Goal: Task Accomplishment & Management: Complete application form

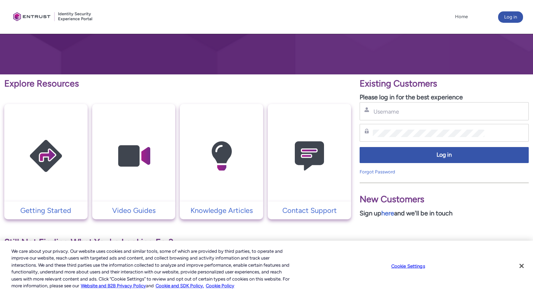
scroll to position [84, 0]
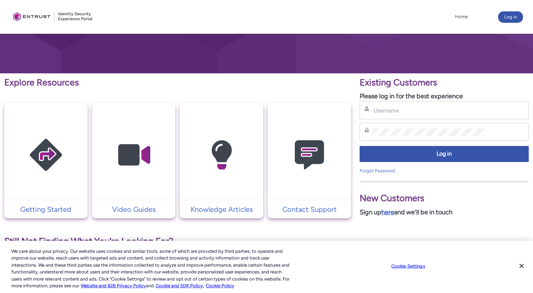
click at [390, 214] on link "here" at bounding box center [387, 212] width 13 height 8
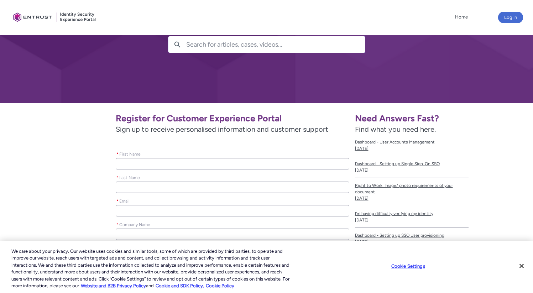
scroll to position [59, 0]
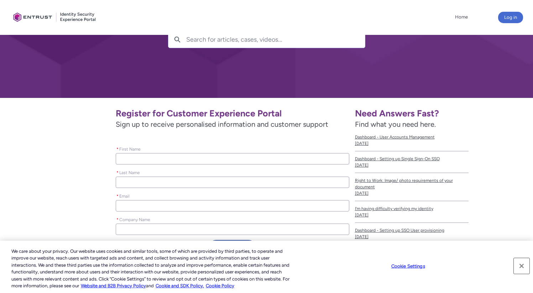
click at [523, 267] on button "Close" at bounding box center [522, 266] width 16 height 16
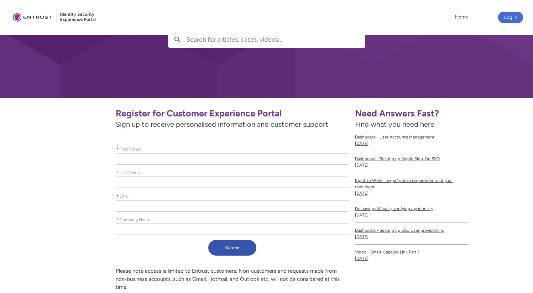
click at [203, 160] on input "* First Name" at bounding box center [232, 158] width 233 height 11
paste input "[PERSON_NAME]"
type lightning-primitive-input-simple "[PERSON_NAME]"
type input "[PERSON_NAME]"
click at [186, 183] on input "* Last Name" at bounding box center [232, 182] width 233 height 11
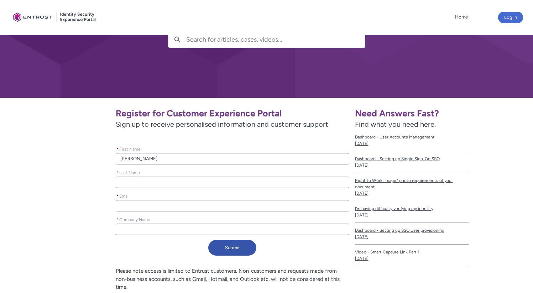
paste input "[PERSON_NAME]"
type lightning-primitive-input-simple "[PERSON_NAME]"
type input "[PERSON_NAME]"
click at [167, 159] on input "[PERSON_NAME]" at bounding box center [232, 158] width 233 height 11
paste input "hnoor"
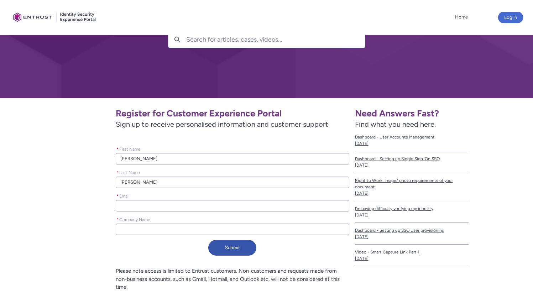
type lightning-primitive-input-simple "Mahnoor"
type input "Mahnoor"
click at [132, 185] on input "Goldfarb" at bounding box center [232, 182] width 233 height 11
paste input "Qureshi"
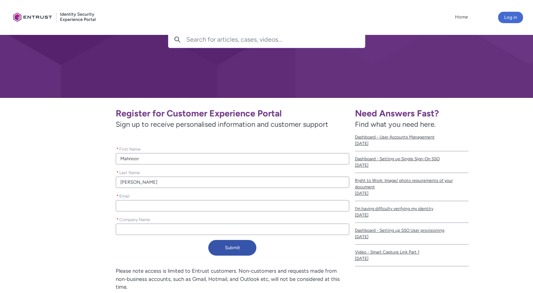
type lightning-primitive-input-simple "Qureshi"
type input "Qureshi"
click at [169, 204] on input "* Email" at bounding box center [232, 205] width 233 height 11
paste input "mahnoor.qureshi@haventreebank.com"
type lightning-primitive-input-simple "mahnoor.qureshi@haventreebank.com"
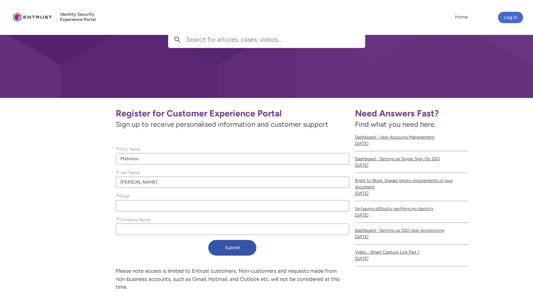
type input "mahnoor.qureshi@haventreebank.com"
click at [163, 230] on input "* Company Name" at bounding box center [232, 229] width 233 height 11
type lightning-primitive-input-simple "h"
type input "h"
type lightning-primitive-input-simple "ha"
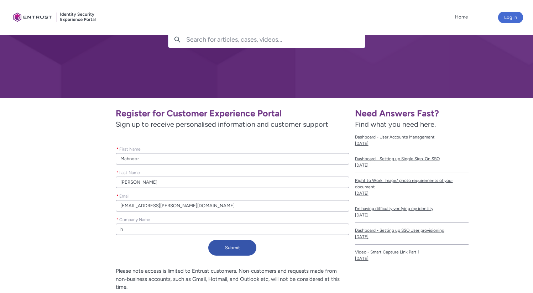
type input "ha"
type lightning-primitive-input-simple "hav"
type input "hav"
type lightning-primitive-input-simple "have"
type input "have"
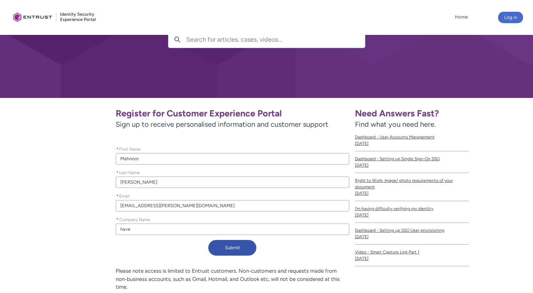
type lightning-primitive-input-simple "haven"
type input "haven"
type lightning-primitive-input-simple "havent"
type input "havent"
type lightning-primitive-input-simple "haventr"
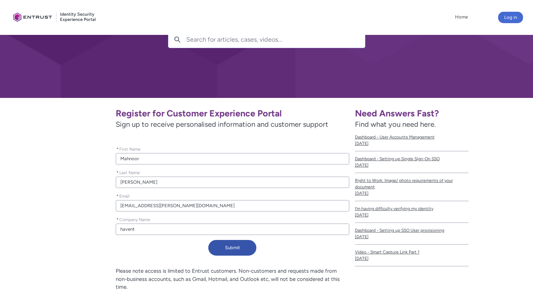
type input "haventr"
type lightning-primitive-input-simple "haventre"
type input "haventre"
type lightning-primitive-input-simple "haventree"
type input "haventree"
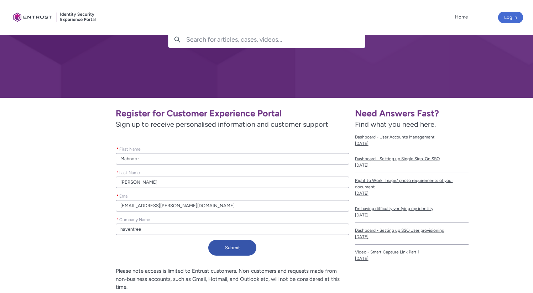
type lightning-primitive-input-simple "haventree"
type input "haventree"
type lightning-primitive-input-simple "haventree B"
type input "haventree B"
type lightning-primitive-input-simple "haventree Ba"
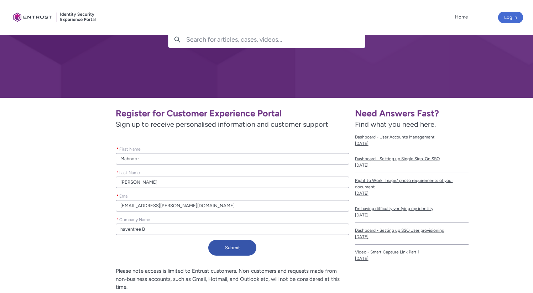
type input "haventree Ba"
type lightning-primitive-input-simple "haventree Ban"
type input "haventree Ban"
type lightning-primitive-input-simple "haventree Bank"
type input "haventree Bank"
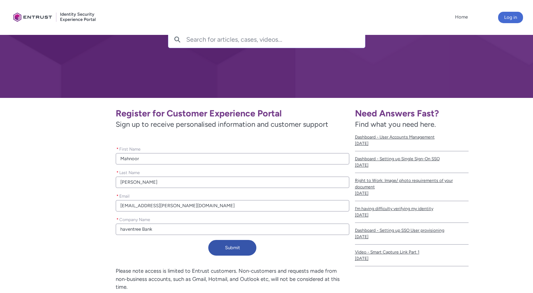
click at [151, 245] on div "Submit" at bounding box center [232, 249] width 233 height 19
click at [235, 249] on button "Submit" at bounding box center [232, 248] width 48 height 16
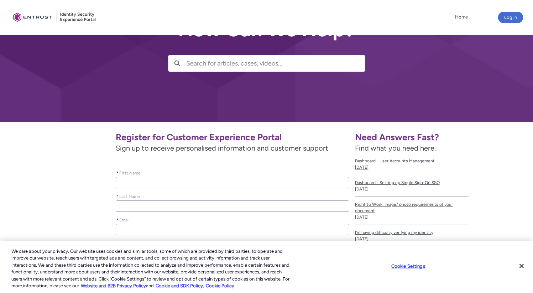
scroll to position [71, 0]
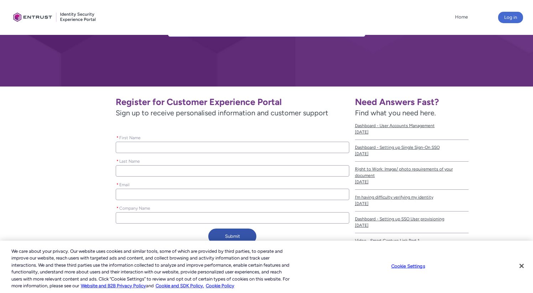
click at [173, 196] on input "* Email" at bounding box center [232, 194] width 233 height 11
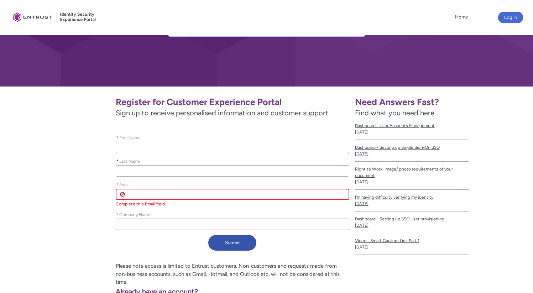
click at [151, 196] on input "* Email" at bounding box center [232, 194] width 233 height 11
paste input "harris.shahzad@haventreebank.com"
type lightning-primitive-input-simple "harris.shahzad@haventreebank.com"
type input "harris.shahzad@haventreebank.com"
click at [134, 195] on input "harris.shahzad@haventreebank.com" at bounding box center [232, 194] width 233 height 11
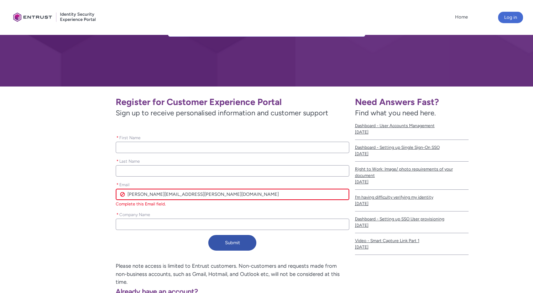
click at [134, 195] on input "harris.shahzad@haventreebank.com" at bounding box center [232, 194] width 233 height 11
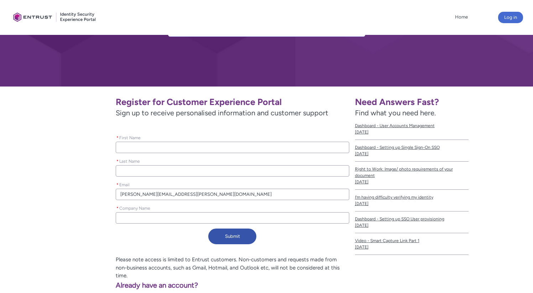
click at [133, 150] on input "* First Name" at bounding box center [232, 147] width 233 height 11
paste input "harris"
type lightning-primitive-input-simple "harris"
type input "harris"
drag, startPoint x: 122, startPoint y: 147, endPoint x: 116, endPoint y: 147, distance: 6.4
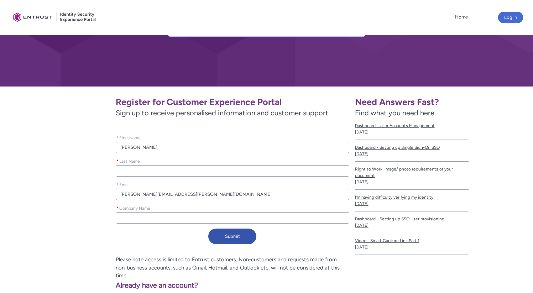
click at [116, 147] on input "harris" at bounding box center [232, 147] width 233 height 11
type lightning-primitive-input-simple "Harris"
type input "Harris"
click at [141, 196] on input "harris.shahzad@haventreebank.com" at bounding box center [232, 194] width 233 height 11
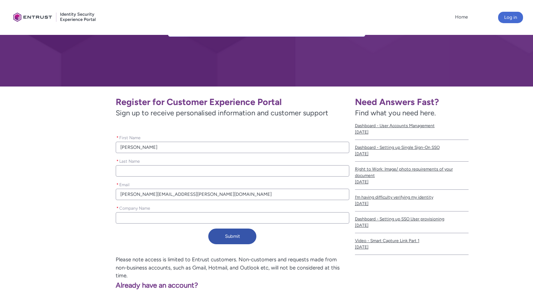
click at [134, 171] on input "* Last Name" at bounding box center [232, 170] width 233 height 11
paste input "shahzad"
type lightning-primitive-input-simple "shahzad"
type input "shahzad"
drag, startPoint x: 122, startPoint y: 172, endPoint x: 105, endPoint y: 172, distance: 17.1
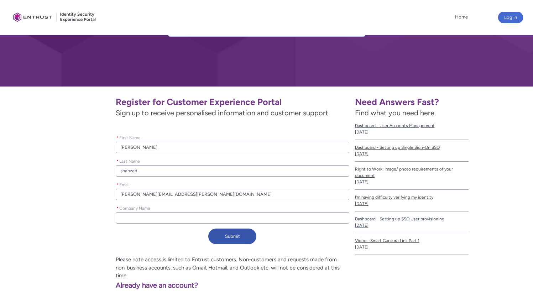
click at [105, 172] on div "Register for Customer Experience Portal Sign up to receive personalised informa…" at bounding box center [182, 169] width 333 height 155
type lightning-primitive-input-simple "Shahzad"
type input "Shahzad"
click at [146, 218] on input "* Company Name" at bounding box center [232, 217] width 233 height 11
type lightning-primitive-input-simple "H"
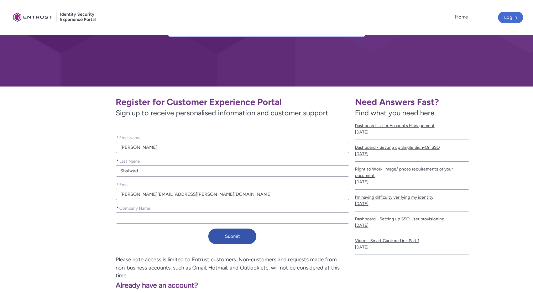
type input "H"
type lightning-primitive-input-simple "Ha"
type input "Ha"
type lightning-primitive-input-simple "Hav"
type input "Hav"
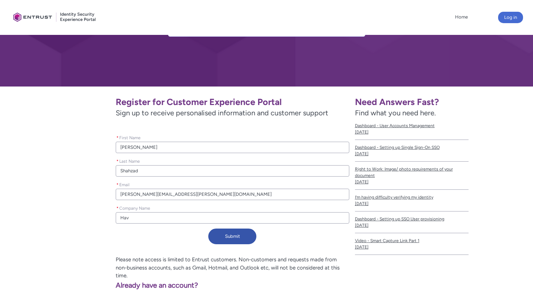
type lightning-primitive-input-simple "Have"
type input "Have"
type lightning-primitive-input-simple "Haven"
type input "Haven"
type lightning-primitive-input-simple "Havent"
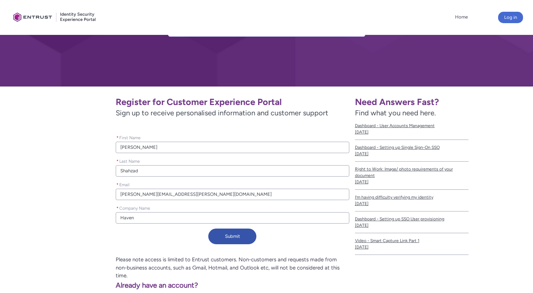
type input "Havent"
type lightning-primitive-input-simple "Haventr"
type input "Haventr"
type lightning-primitive-input-simple "Haventre"
type input "Haventre"
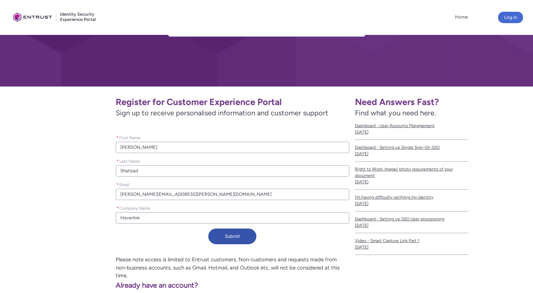
type lightning-primitive-input-simple "Haventree"
type input "Haventree"
type lightning-primitive-input-simple "Haventree"
type input "Haventree"
type lightning-primitive-input-simple "Haventree B"
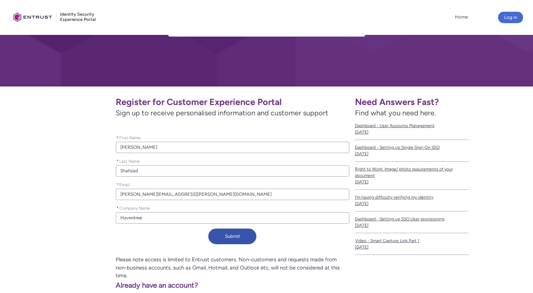
type input "Haventree B"
type lightning-primitive-input-simple "Haventree Ba"
type input "Haventree Ba"
type lightning-primitive-input-simple "Haventree Ban"
type input "Haventree Ban"
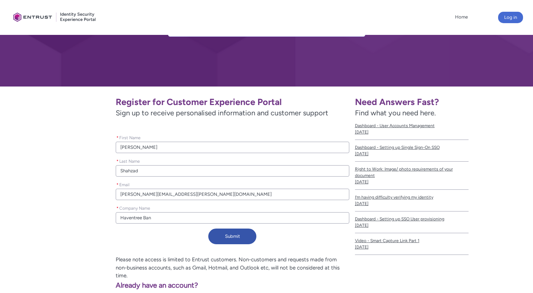
type lightning-primitive-input-simple "Haventree Bank"
type input "Haventree Bank"
click at [231, 236] on button "Submit" at bounding box center [232, 237] width 48 height 16
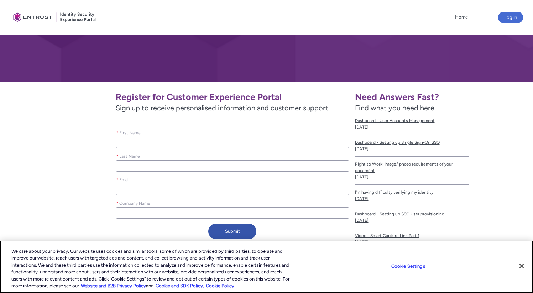
scroll to position [75, 0]
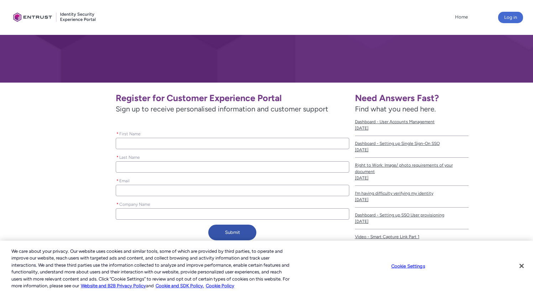
click at [170, 193] on input "* Email" at bounding box center [232, 190] width 233 height 11
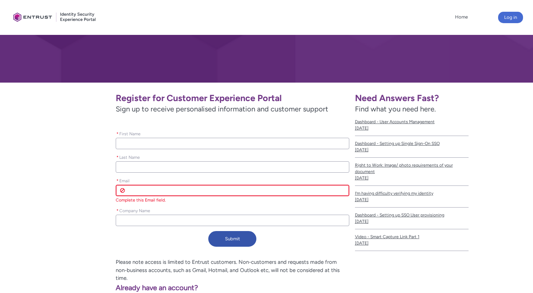
click at [170, 193] on input "* Email" at bounding box center [232, 190] width 233 height 11
paste input "marshall.goldfarb@haventreebank.com"
type lightning-primitive-input-simple "marshall.goldfarb@haventreebank.com"
type input "marshall.goldfarb@haventreebank.com"
click at [135, 192] on input "marshall.goldfarb@haventreebank.com" at bounding box center [232, 190] width 233 height 11
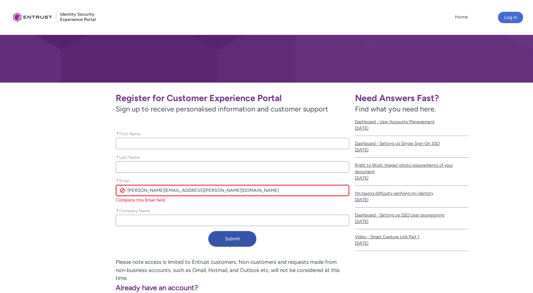
click at [135, 192] on input "marshall.goldfarb@haventreebank.com" at bounding box center [232, 190] width 233 height 11
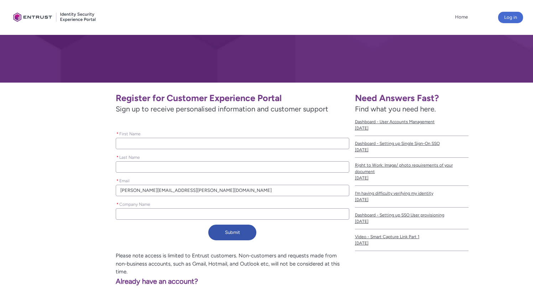
click at [140, 145] on input "* First Name" at bounding box center [232, 143] width 233 height 11
paste input "marshall"
type lightning-primitive-input-simple "marshall"
type input "marshall"
drag, startPoint x: 122, startPoint y: 143, endPoint x: 105, endPoint y: 143, distance: 17.4
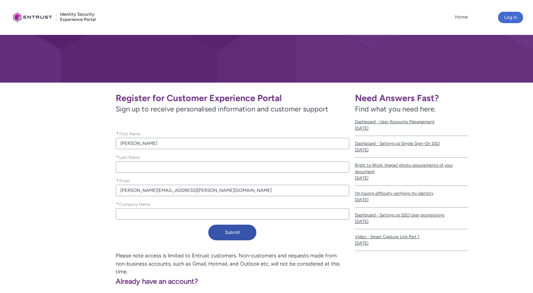
click at [105, 143] on div "Register for Customer Experience Portal Sign up to receive personalised informa…" at bounding box center [182, 165] width 333 height 155
type lightning-primitive-input-simple "Marshall"
type input "Marshall"
click at [145, 189] on input "marshall.goldfarb@haventreebank.com" at bounding box center [232, 190] width 233 height 11
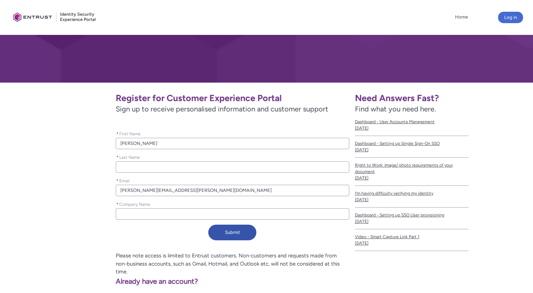
click at [141, 171] on input "* Last Name" at bounding box center [232, 166] width 233 height 11
paste input "goldfarb"
type lightning-primitive-input-simple "goldfarb"
type input "goldfarb"
drag, startPoint x: 122, startPoint y: 167, endPoint x: 110, endPoint y: 166, distance: 12.8
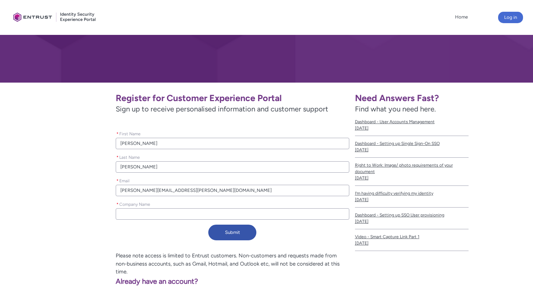
click at [110, 166] on div "Register for Customer Experience Portal Sign up to receive personalised informa…" at bounding box center [182, 165] width 333 height 155
type lightning-primitive-input-simple "Goldfarb"
type input "Goldfarb"
click at [134, 212] on input "* Company Name" at bounding box center [232, 213] width 233 height 11
type lightning-primitive-input-simple "H"
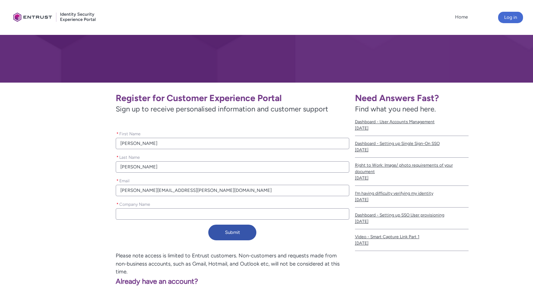
type input "H"
type lightning-primitive-input-simple "Ha"
type input "Ha"
type lightning-primitive-input-simple "Hav"
type input "Hav"
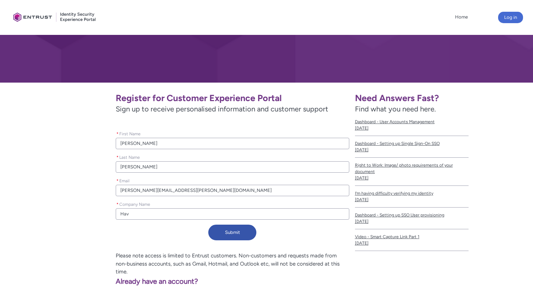
type lightning-primitive-input-simple "Have"
type input "Have"
type lightning-primitive-input-simple "Haven"
type input "Haven"
type lightning-primitive-input-simple "Havent"
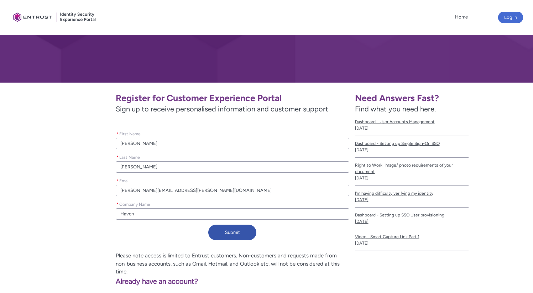
type input "Havent"
type lightning-primitive-input-simple "Haventr"
type input "Haventr"
type lightning-primitive-input-simple "Haventre"
type input "Haventre"
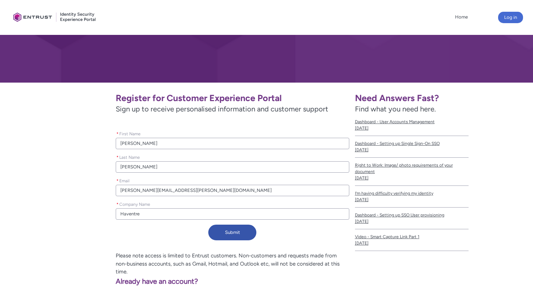
type lightning-primitive-input-simple "Haventree"
type input "Haventree"
type lightning-primitive-input-simple "Haventree"
type input "Haventree"
type lightning-primitive-input-simple "Haventree B"
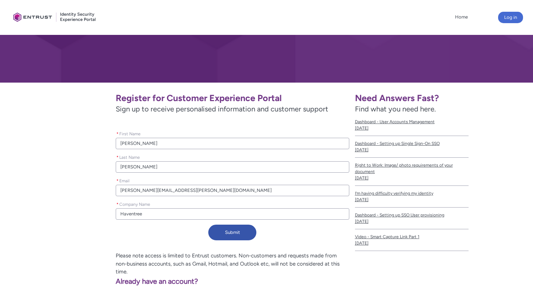
type input "Haventree B"
type lightning-primitive-input-simple "Haventree Ba"
type input "Haventree Ba"
type lightning-primitive-input-simple "Haventree Ban"
type input "Haventree Ban"
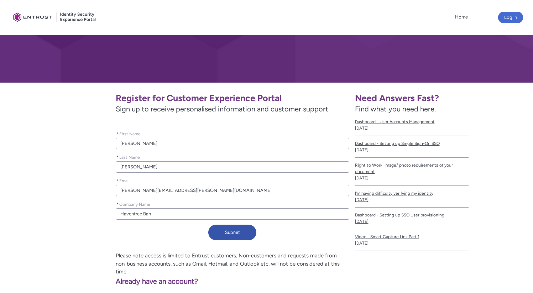
type lightning-primitive-input-simple "Haventree Bank"
type input "Haventree Bank"
click at [245, 233] on button "Submit" at bounding box center [232, 233] width 48 height 16
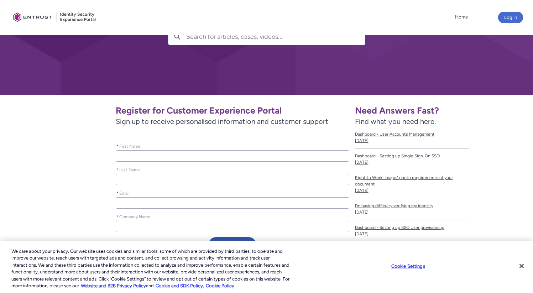
scroll to position [63, 0]
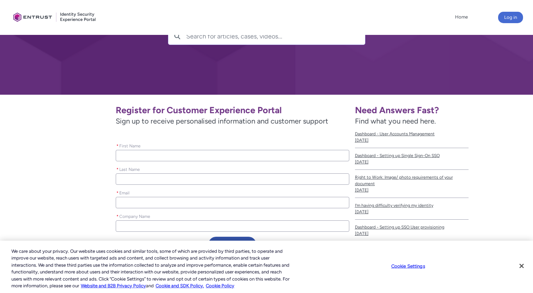
click at [168, 205] on input "* Email" at bounding box center [232, 202] width 233 height 11
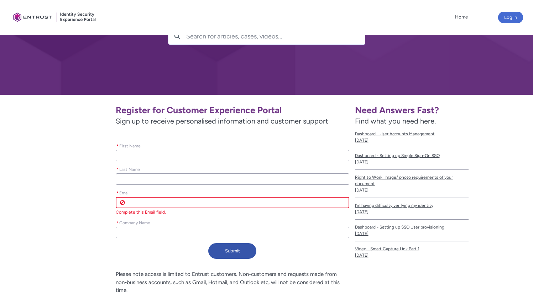
click at [168, 205] on input "* Email" at bounding box center [232, 202] width 233 height 11
paste input "[PERSON_NAME][EMAIL_ADDRESS][DOMAIN_NAME]"
type lightning-primitive-input-simple "[PERSON_NAME][EMAIL_ADDRESS][DOMAIN_NAME]"
type input "[PERSON_NAME][EMAIL_ADDRESS][DOMAIN_NAME]"
click at [132, 203] on input "[PERSON_NAME][EMAIL_ADDRESS][DOMAIN_NAME]" at bounding box center [232, 202] width 233 height 11
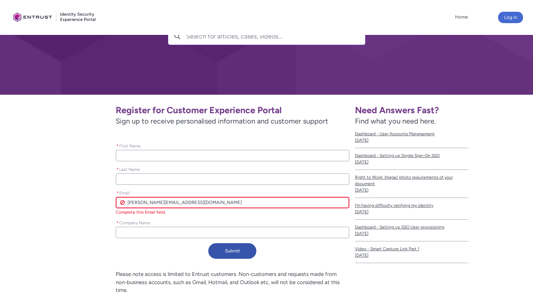
click at [132, 203] on input "[PERSON_NAME][EMAIL_ADDRESS][DOMAIN_NAME]" at bounding box center [232, 202] width 233 height 11
click at [142, 156] on input "* First Name" at bounding box center [232, 155] width 233 height 11
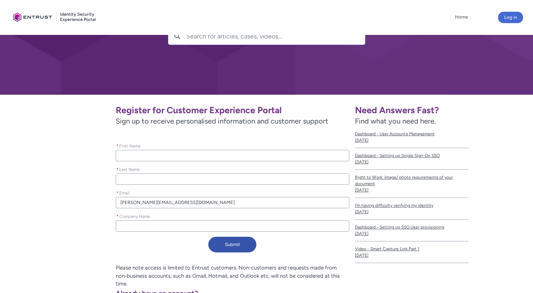
paste input "vikrant"
type lightning-primitive-input-simple "vikrant"
type input "vikrant"
drag, startPoint x: 122, startPoint y: 156, endPoint x: 116, endPoint y: 156, distance: 5.7
click at [116, 156] on input "vikrant" at bounding box center [232, 155] width 233 height 11
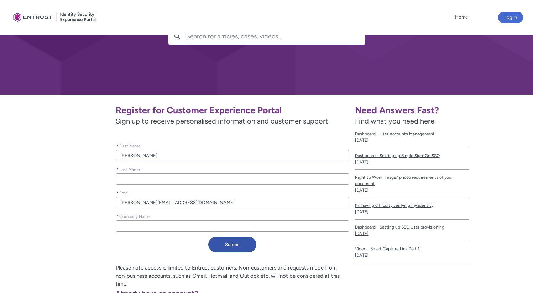
type lightning-primitive-input-simple "Vikrant"
type input "Vikrant"
click at [145, 203] on input "vikrant.verma@haventreebank.com" at bounding box center [232, 202] width 233 height 11
click at [143, 178] on input "* Last Name" at bounding box center [232, 178] width 233 height 11
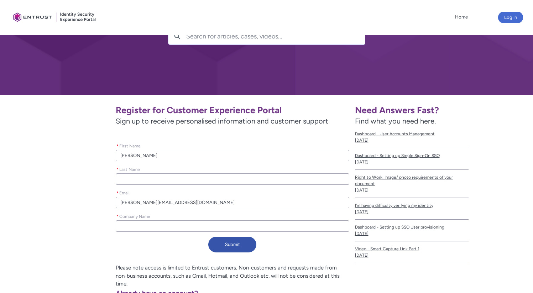
paste input "verma"
type lightning-primitive-input-simple "verma"
type input "verma"
drag, startPoint x: 123, startPoint y: 180, endPoint x: 113, endPoint y: 180, distance: 10.3
click at [113, 180] on div "Register for Customer Experience Portal Sign up to receive personalised informa…" at bounding box center [182, 177] width 333 height 155
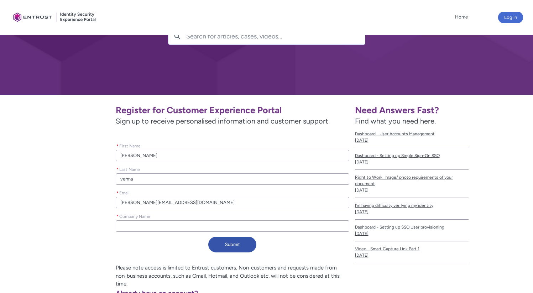
type lightning-primitive-input-simple "Verma"
type input "Verma"
click at [143, 225] on input "* Company Name" at bounding box center [232, 225] width 233 height 11
type lightning-primitive-input-simple "H"
type input "H"
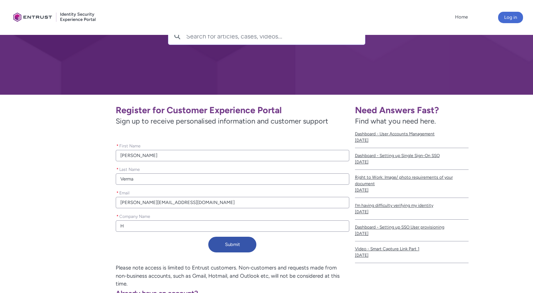
type lightning-primitive-input-simple "Ha"
type input "Ha"
type lightning-primitive-input-simple "Hav"
type input "Hav"
type lightning-primitive-input-simple "Have"
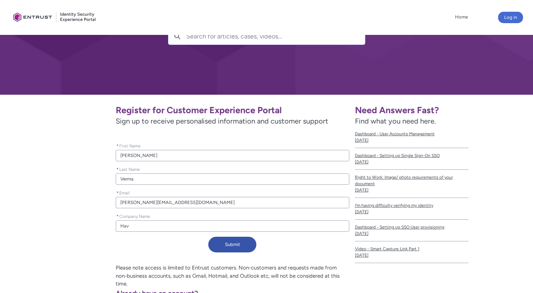
type input "Have"
type lightning-primitive-input-simple "Haven"
type input "Haven"
type lightning-primitive-input-simple "Havent"
type input "Havent"
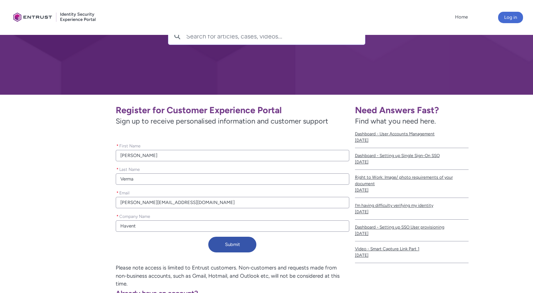
type lightning-primitive-input-simple "Haventr"
type input "Haventr"
type lightning-primitive-input-simple "Haventre"
type input "Haventre"
type lightning-primitive-input-simple "Haventree"
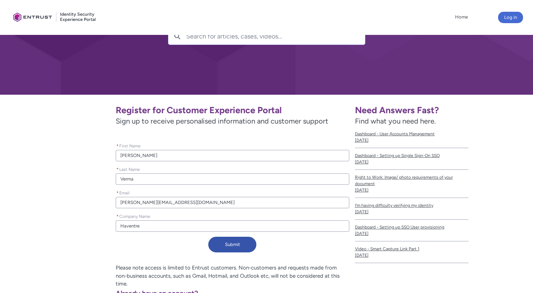
type input "Haventree"
type lightning-primitive-input-simple "Haventree"
type input "Haventree"
type lightning-primitive-input-simple "Haventree B"
type input "Haventree B"
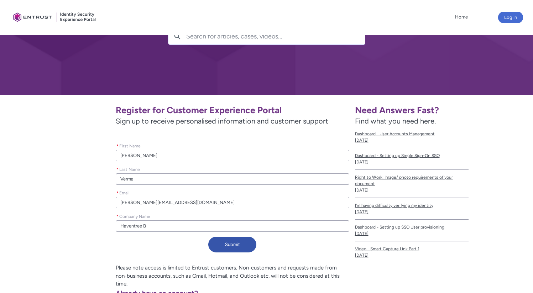
type lightning-primitive-input-simple "Haventree Ba"
type input "Haventree Ba"
type lightning-primitive-input-simple "Haventree Ban"
type input "Haventree Ban"
type lightning-primitive-input-simple "Haventree Bank"
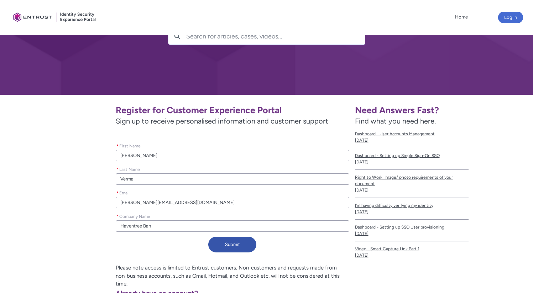
type input "Haventree Bank"
click at [236, 243] on button "Submit" at bounding box center [232, 245] width 48 height 16
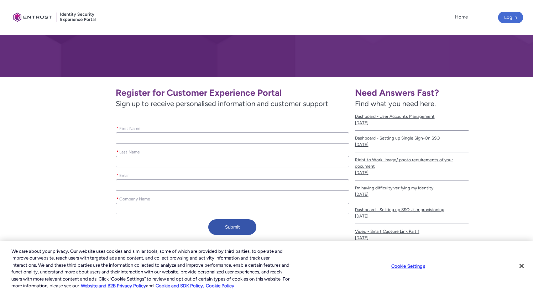
scroll to position [84, 0]
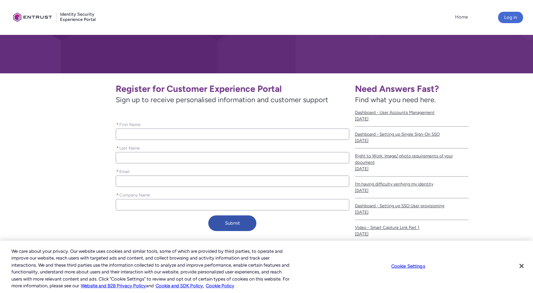
click at [166, 187] on div "* Email" at bounding box center [232, 178] width 233 height 24
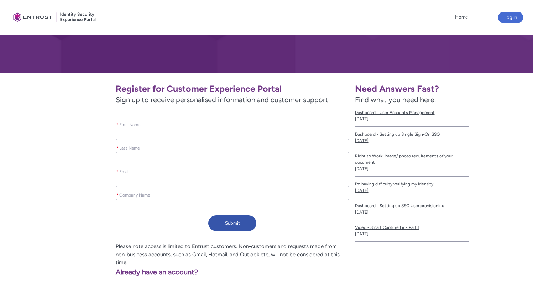
click at [166, 184] on input "* Email" at bounding box center [232, 181] width 233 height 11
paste input "[PERSON_NAME][EMAIL_ADDRESS][PERSON_NAME][DOMAIN_NAME]"
type lightning-primitive-input-simple "[PERSON_NAME][EMAIL_ADDRESS][PERSON_NAME][DOMAIN_NAME]"
type input "[PERSON_NAME][EMAIL_ADDRESS][PERSON_NAME][DOMAIN_NAME]"
click at [131, 182] on input "[PERSON_NAME][EMAIL_ADDRESS][PERSON_NAME][DOMAIN_NAME]" at bounding box center [232, 181] width 233 height 11
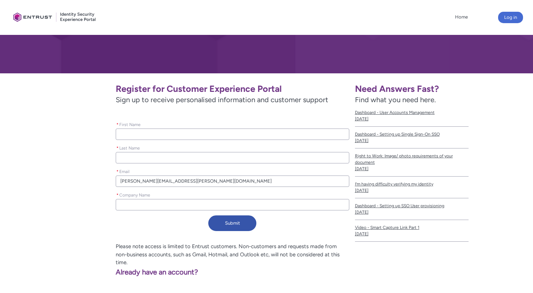
click at [131, 182] on input "[PERSON_NAME][EMAIL_ADDRESS][PERSON_NAME][DOMAIN_NAME]" at bounding box center [232, 181] width 233 height 11
click at [142, 139] on input "* First Name" at bounding box center [232, 134] width 233 height 11
paste input "[PERSON_NAME]"
type lightning-primitive-input-simple "[PERSON_NAME]"
type input "[PERSON_NAME]"
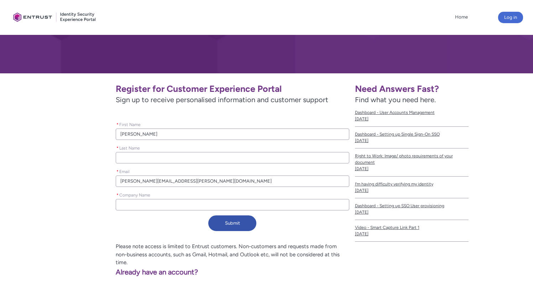
drag, startPoint x: 122, startPoint y: 134, endPoint x: 111, endPoint y: 134, distance: 10.7
click at [111, 134] on div "Register for Customer Experience Portal Sign up to receive personalised informa…" at bounding box center [182, 156] width 333 height 155
type lightning-primitive-input-simple "[PERSON_NAME]"
type input "[PERSON_NAME]"
click at [145, 181] on input "[PERSON_NAME][EMAIL_ADDRESS][PERSON_NAME][DOMAIN_NAME]" at bounding box center [232, 181] width 233 height 11
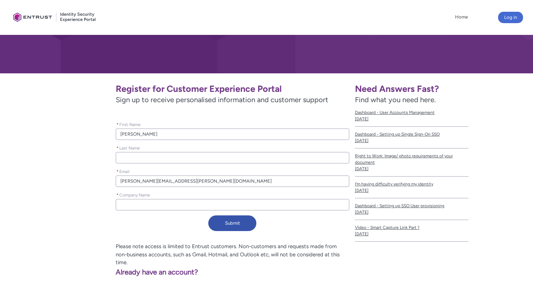
click at [145, 181] on input "[PERSON_NAME][EMAIL_ADDRESS][PERSON_NAME][DOMAIN_NAME]" at bounding box center [232, 181] width 233 height 11
click at [139, 160] on input "* Last Name" at bounding box center [232, 157] width 233 height 11
paste input "[PERSON_NAME]"
type lightning-primitive-input-simple "[PERSON_NAME]"
type input "[PERSON_NAME]"
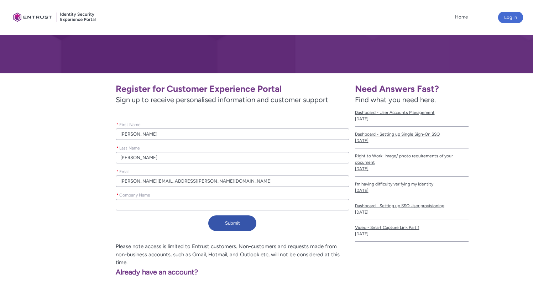
drag, startPoint x: 123, startPoint y: 158, endPoint x: 111, endPoint y: 158, distance: 12.1
click at [111, 158] on div "Register for Customer Experience Portal Sign up to receive personalised informa…" at bounding box center [182, 156] width 333 height 155
type lightning-primitive-input-simple "[PERSON_NAME]"
type input "[PERSON_NAME]"
click at [140, 204] on input "* Company Name" at bounding box center [232, 204] width 233 height 11
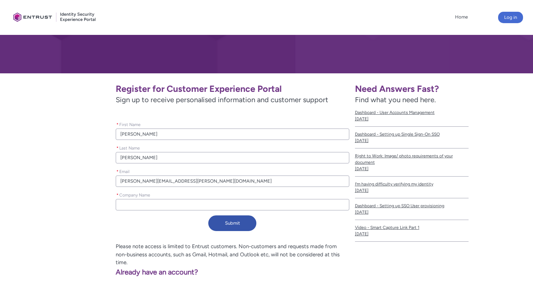
type lightning-primitive-input-simple "H"
type input "H"
type lightning-primitive-input-simple "Ha"
type input "Ha"
type lightning-primitive-input-simple "Hav"
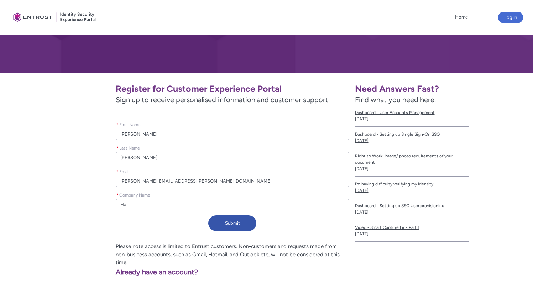
type input "Hav"
type lightning-primitive-input-simple "Have"
type input "Have"
type lightning-primitive-input-simple "Haven"
type input "Haven"
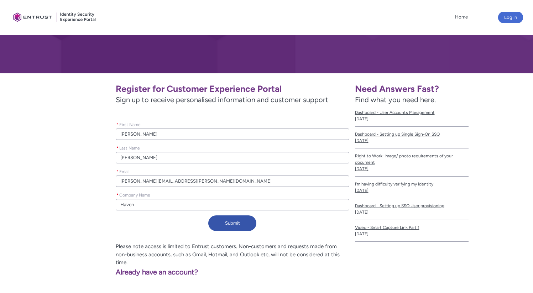
type lightning-primitive-input-simple "Havent"
type input "Havent"
type lightning-primitive-input-simple "Haventr"
type input "Haventr"
type lightning-primitive-input-simple "Haventre"
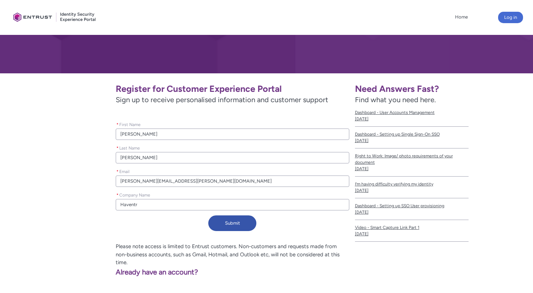
type input "Haventre"
type lightning-primitive-input-simple "Haventree"
type input "Haventree"
type lightning-primitive-input-simple "Haventree"
type input "Haventree"
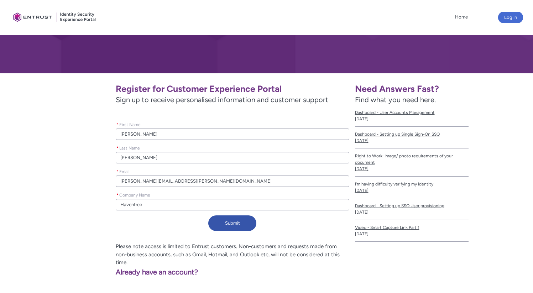
type lightning-primitive-input-simple "Haventree B"
type input "Haventree B"
type lightning-primitive-input-simple "Haventree Ba"
type input "Haventree Ba"
type lightning-primitive-input-simple "Haventree Ban"
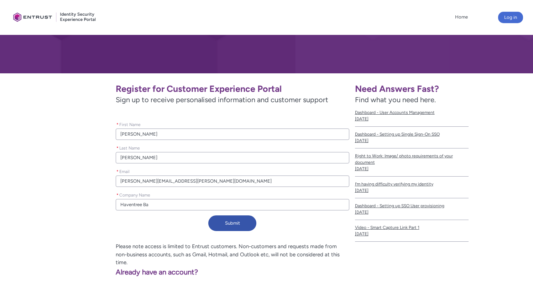
type input "Haventree Ban"
type lightning-primitive-input-simple "Haventree Bank"
type input "Haventree Bank"
click at [235, 225] on button "Submit" at bounding box center [232, 223] width 48 height 16
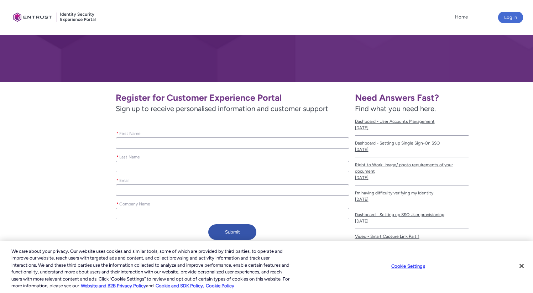
scroll to position [85, 0]
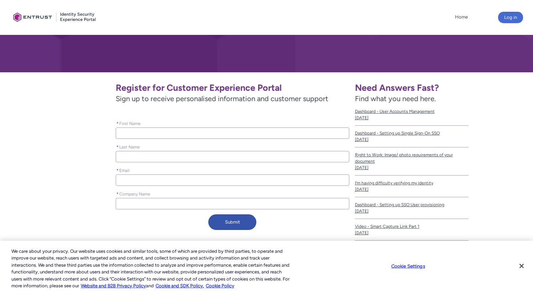
click at [162, 178] on input "* Email" at bounding box center [232, 179] width 233 height 11
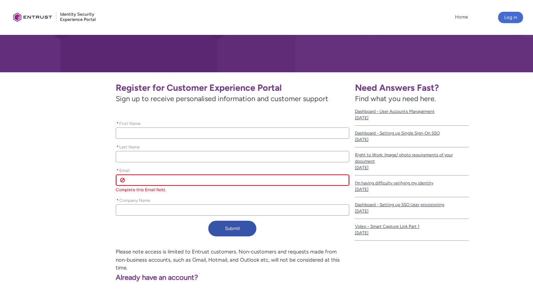
click at [162, 178] on input "* Email" at bounding box center [232, 179] width 233 height 11
paste input "rizwan.dhuka@haventreebank.com"
type lightning-primitive-input-simple "rizwan.dhuka@haventreebank.com"
type input "rizwan.dhuka@haventreebank.com"
click at [131, 181] on input "rizwan.dhuka@haventreebank.com" at bounding box center [232, 179] width 233 height 11
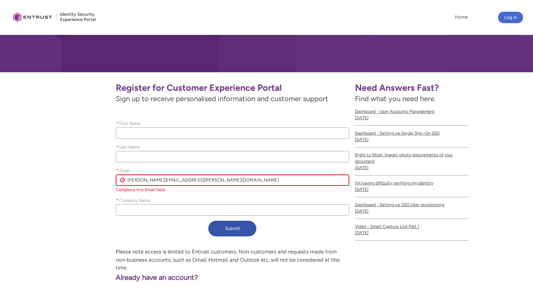
click at [131, 181] on input "rizwan.dhuka@haventreebank.com" at bounding box center [232, 179] width 233 height 11
click at [133, 179] on input "rizwan.dhuka@haventreebank.com" at bounding box center [232, 179] width 233 height 11
click at [140, 136] on input "* First Name" at bounding box center [232, 132] width 233 height 11
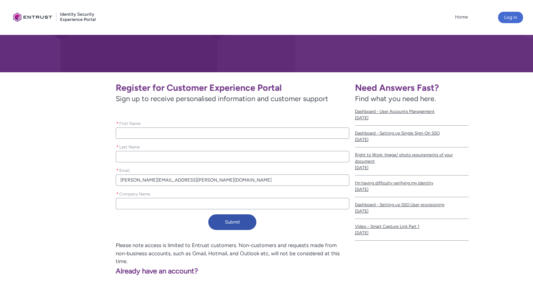
paste input "rizwan"
type lightning-primitive-input-simple "rizwan"
type input "rizwan"
drag, startPoint x: 122, startPoint y: 134, endPoint x: 113, endPoint y: 133, distance: 9.6
click at [113, 133] on div "Register for Customer Experience Portal Sign up to receive personalised informa…" at bounding box center [182, 155] width 333 height 155
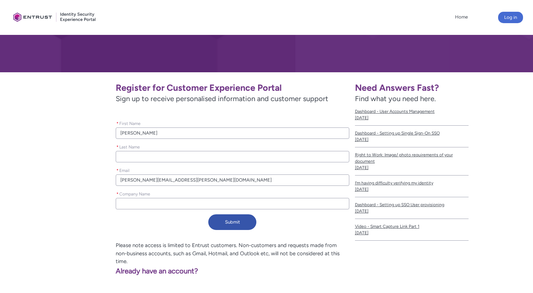
type lightning-primitive-input-simple "Rzwan"
type input "Rzwan"
type lightning-primitive-input-simple "Rizwan"
type input "Rizwan"
click at [142, 180] on input "rizwan.dhuka@haventreebank.com" at bounding box center [232, 179] width 233 height 11
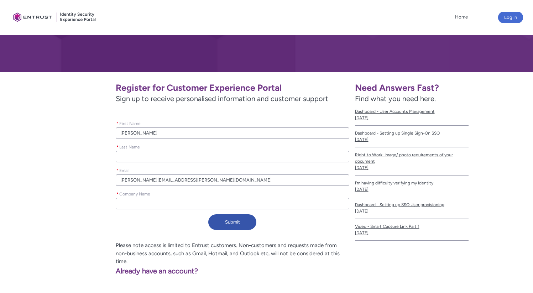
click at [142, 180] on input "rizwan.dhuka@haventreebank.com" at bounding box center [232, 179] width 233 height 11
click at [143, 161] on input "* Last Name" at bounding box center [232, 156] width 233 height 11
paste input "dhuka"
type lightning-primitive-input-simple "dhuka"
type input "dhuka"
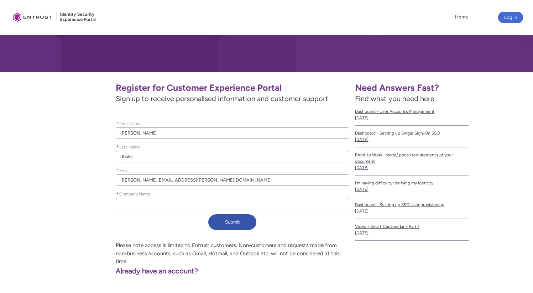
drag, startPoint x: 122, startPoint y: 157, endPoint x: 110, endPoint y: 157, distance: 12.5
click at [110, 157] on div "Register for Customer Experience Portal Sign up to receive personalised informa…" at bounding box center [182, 155] width 333 height 155
type lightning-primitive-input-simple "Dhuka"
type input "Dhuka"
click at [143, 203] on input "* Company Name" at bounding box center [232, 203] width 233 height 11
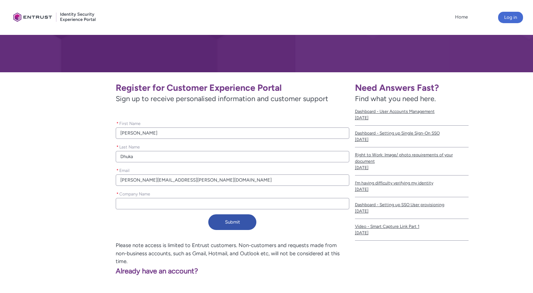
type lightning-primitive-input-simple "H"
type input "H"
type lightning-primitive-input-simple "Ha"
type input "Ha"
type lightning-primitive-input-simple "Hav"
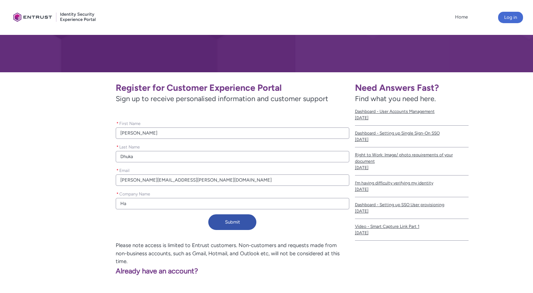
type input "Hav"
type lightning-primitive-input-simple "Have"
type input "Have"
type lightning-primitive-input-simple "Haven"
type input "Haven"
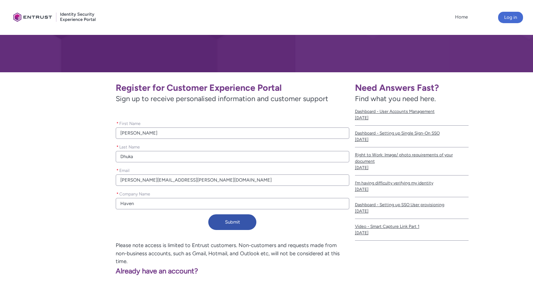
type lightning-primitive-input-simple "Havent"
type input "Havent"
type lightning-primitive-input-simple "Haventr"
type input "Haventr"
type lightning-primitive-input-simple "Haventre"
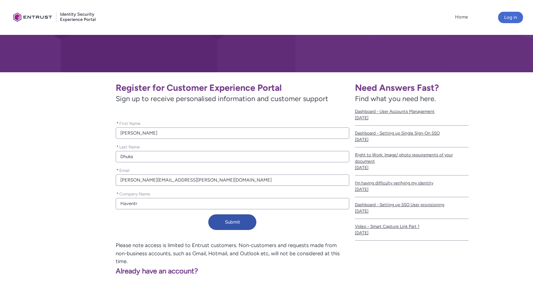
type input "Haventre"
type lightning-primitive-input-simple "Haventree"
type input "Haventree"
type lightning-primitive-input-simple "Haventree"
type input "Haventree"
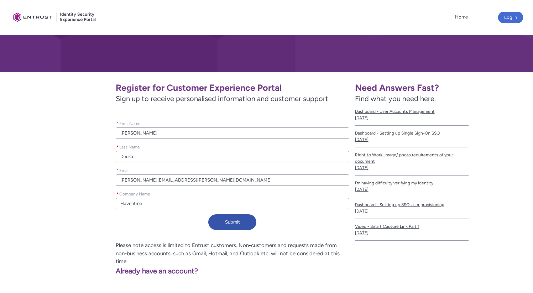
type lightning-primitive-input-simple "Haventree B"
type input "Haventree B"
type lightning-primitive-input-simple "Haventree Ba"
type input "Haventree Ba"
type lightning-primitive-input-simple "Haventree Ban"
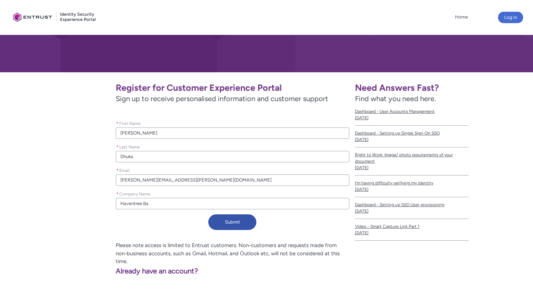
type input "Haventree Ban"
type lightning-primitive-input-simple "Haventree Bank"
type input "Haventree Bank"
click at [227, 222] on button "Submit" at bounding box center [232, 222] width 48 height 16
